Goal: Task Accomplishment & Management: Manage account settings

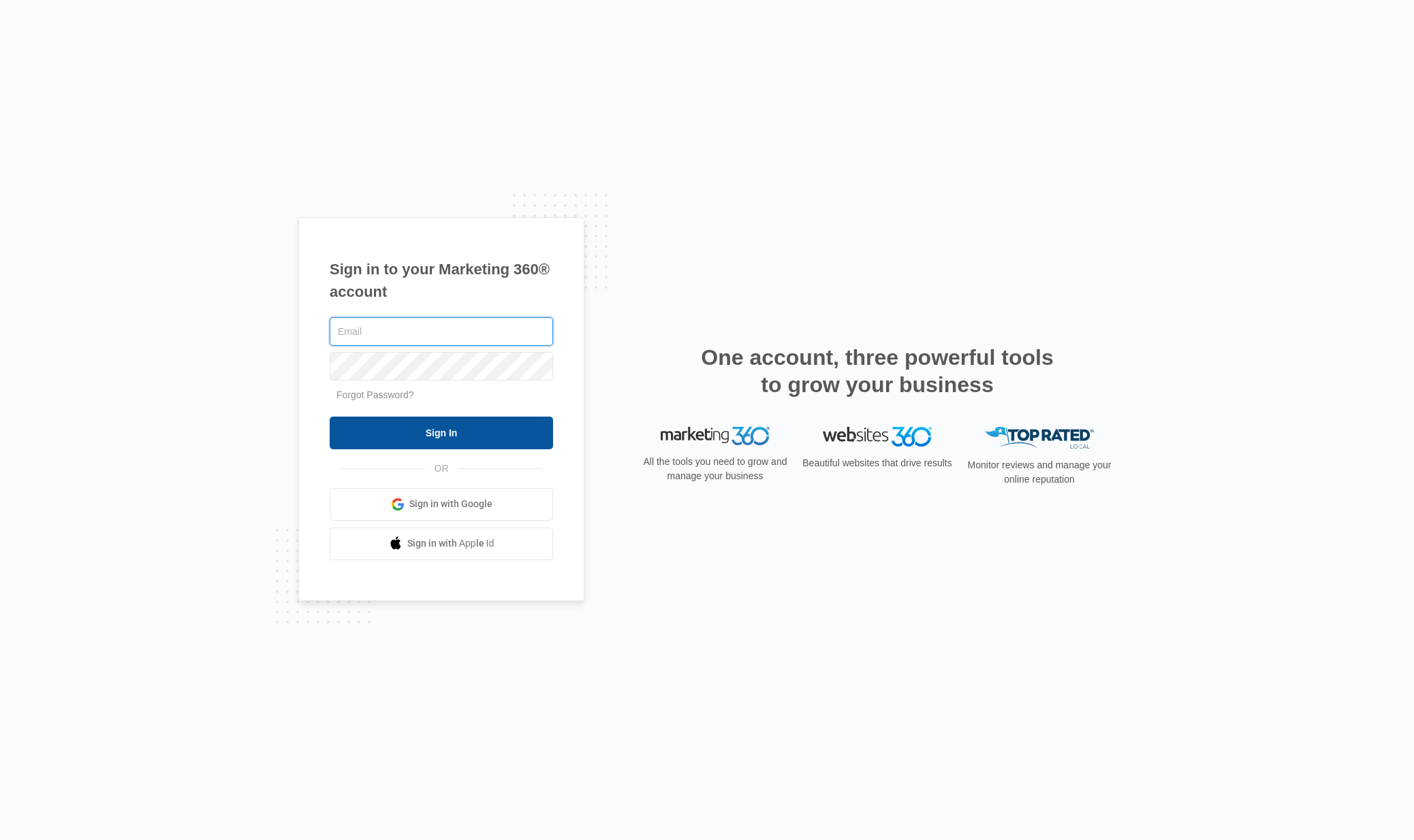
type input "[EMAIL_ADDRESS][DOMAIN_NAME]"
click at [438, 425] on input "Sign In" at bounding box center [441, 433] width 223 height 33
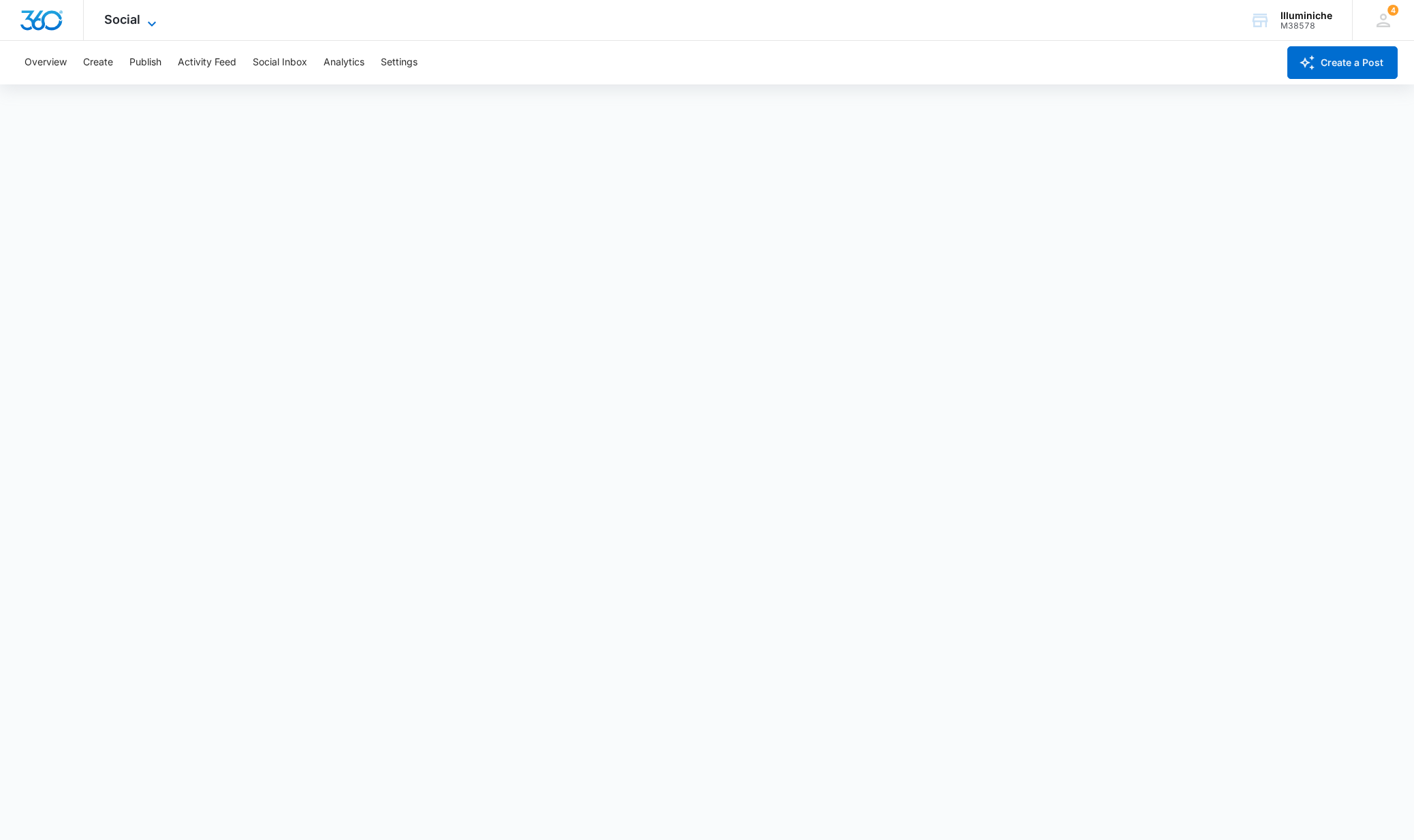
click at [108, 23] on span "Social" at bounding box center [123, 19] width 36 height 15
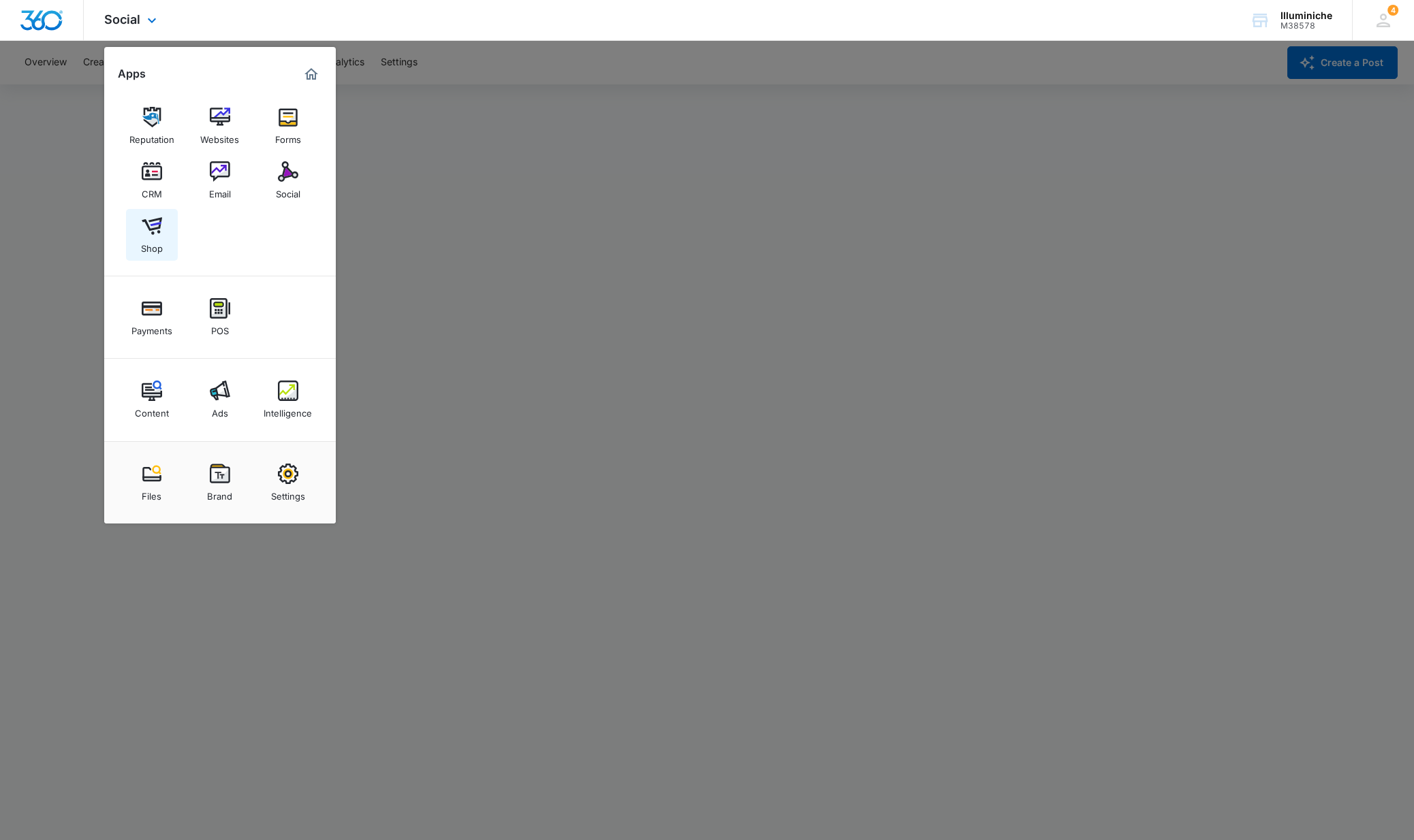
click at [158, 247] on div "Shop" at bounding box center [151, 244] width 22 height 17
